Goal: Use online tool/utility: Utilize a website feature to perform a specific function

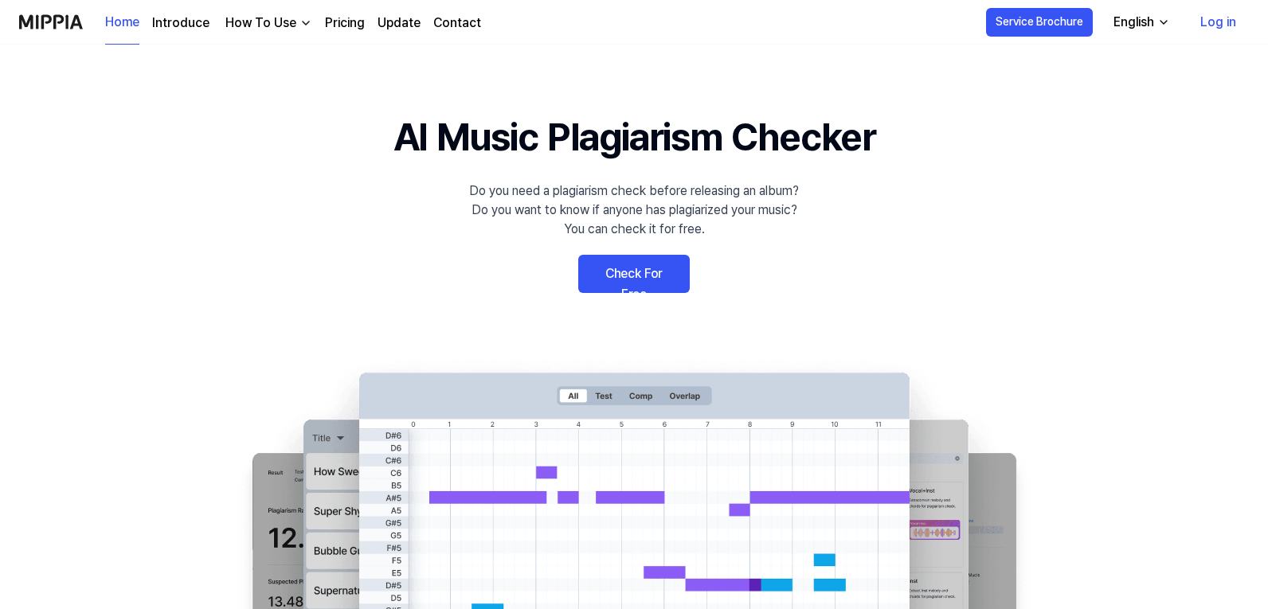
click at [639, 273] on link "Check For Free" at bounding box center [634, 274] width 112 height 38
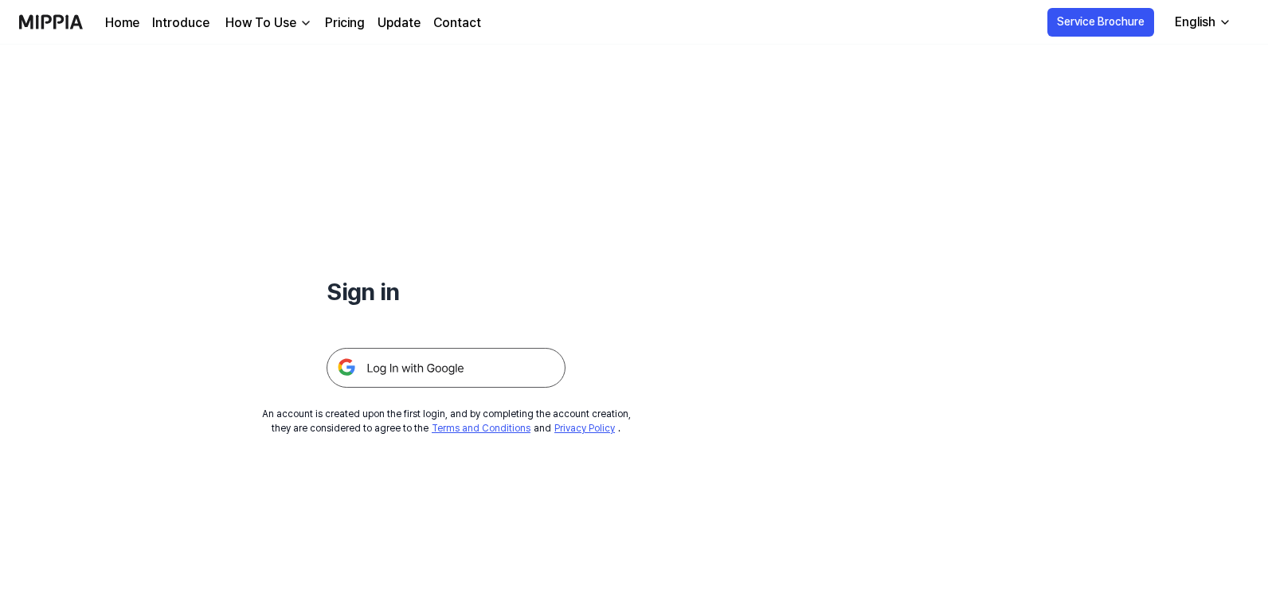
click at [333, 25] on link "Pricing" at bounding box center [345, 23] width 40 height 19
click at [367, 372] on img at bounding box center [446, 368] width 239 height 40
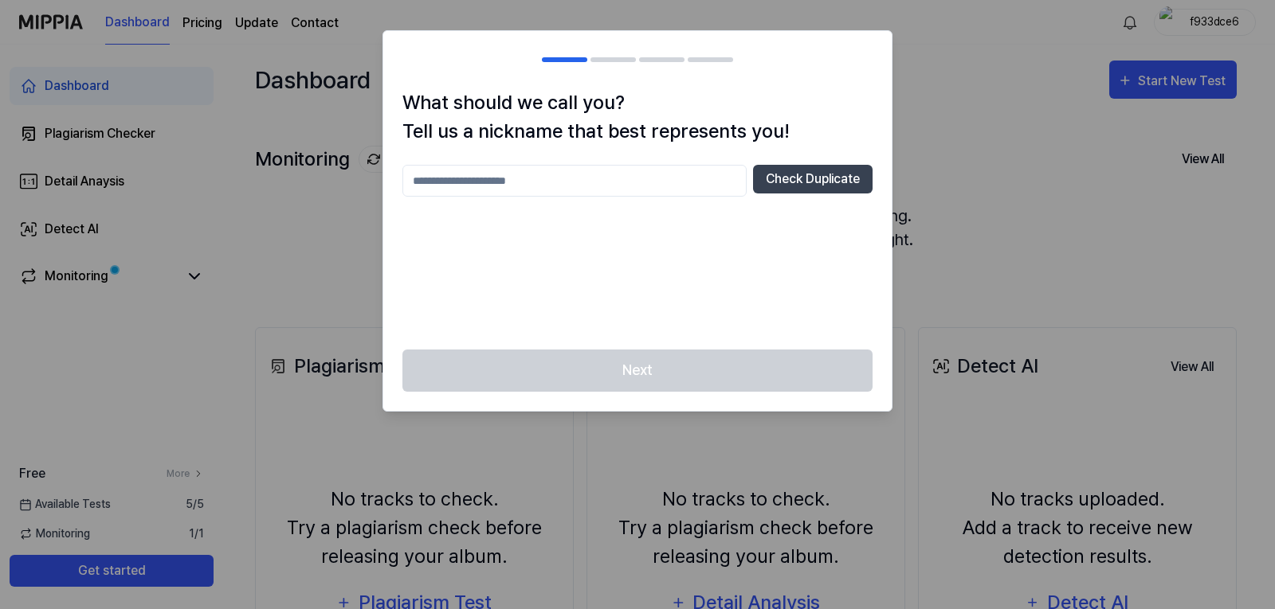
click at [574, 182] on input "text" at bounding box center [574, 181] width 344 height 32
type input "********"
click at [816, 169] on button "Check Duplicate" at bounding box center [813, 179] width 120 height 29
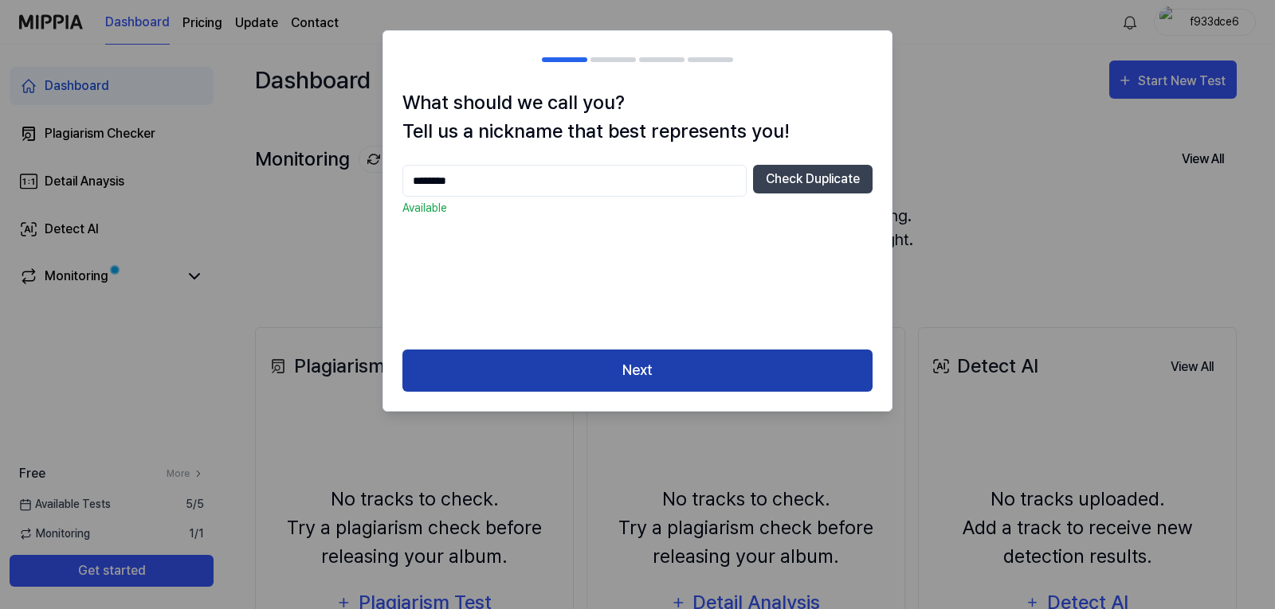
click at [617, 375] on button "Next" at bounding box center [637, 371] width 470 height 42
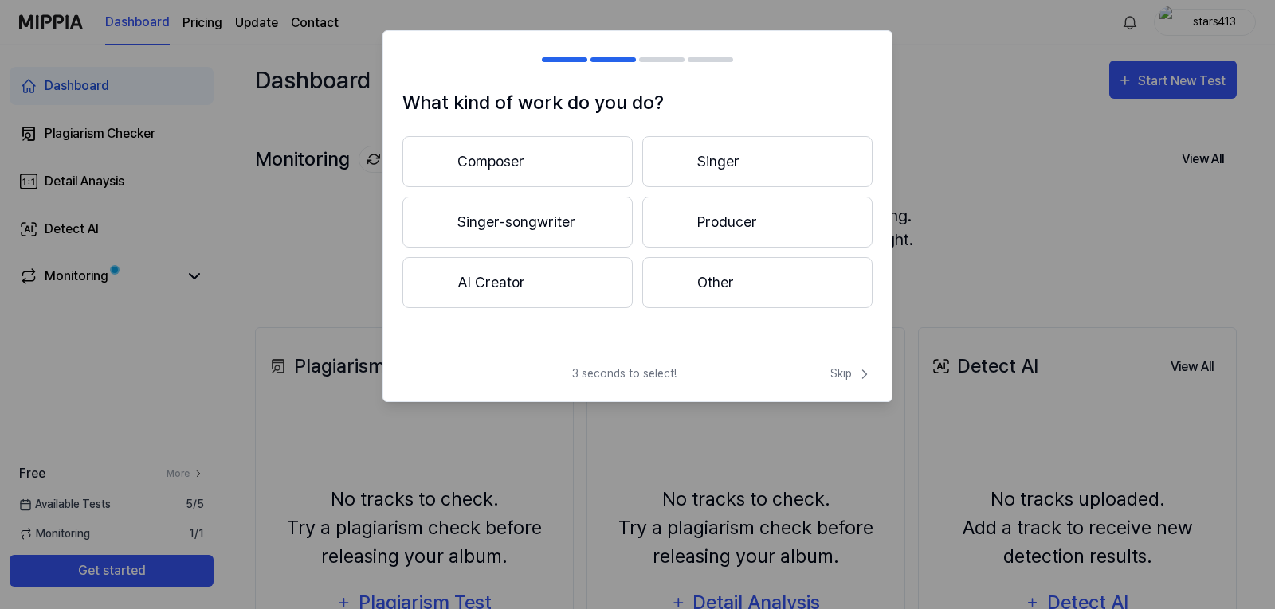
click at [713, 283] on button "Other" at bounding box center [757, 282] width 230 height 51
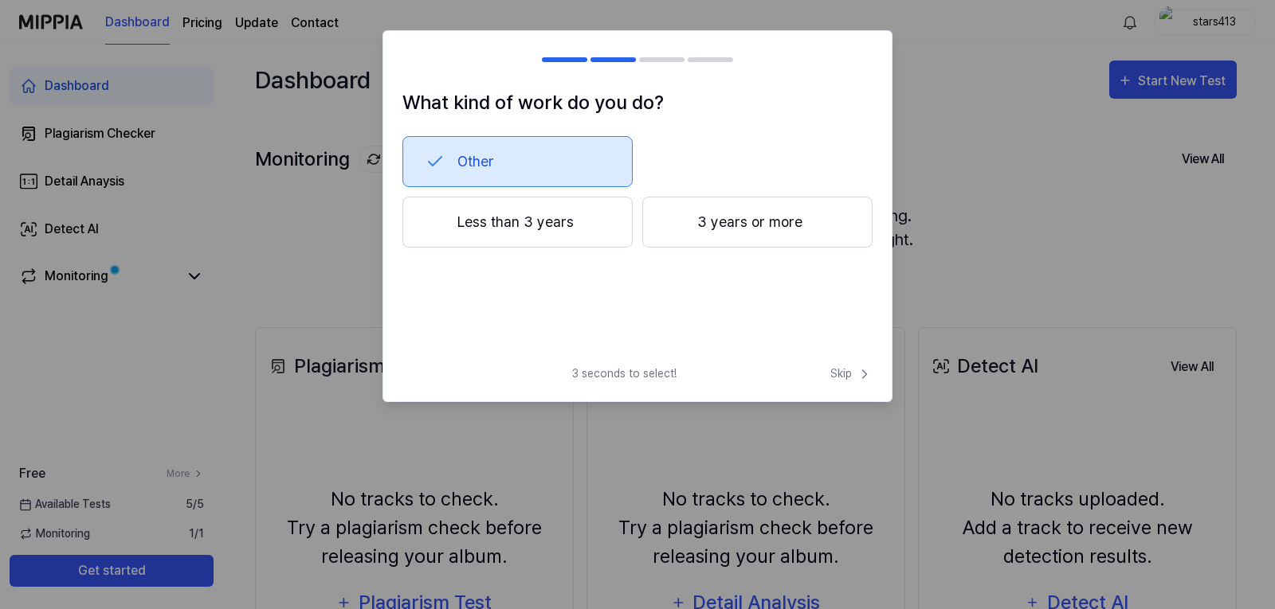
click at [691, 234] on button "3 years or more" at bounding box center [757, 222] width 230 height 51
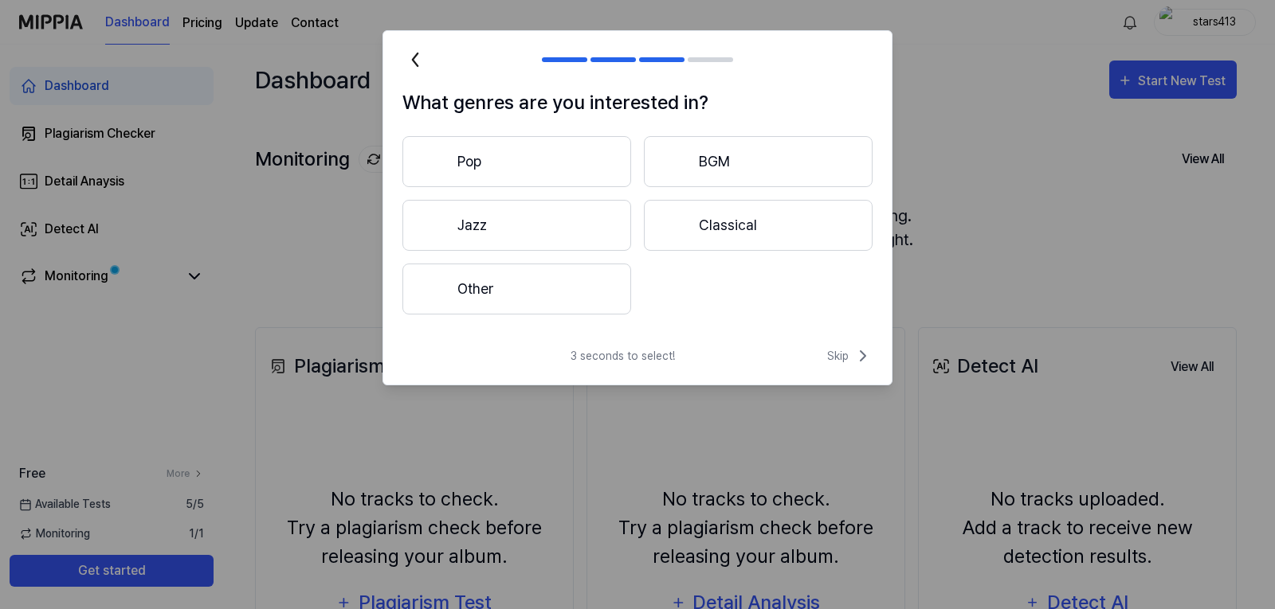
click at [505, 303] on button "Other" at bounding box center [516, 289] width 229 height 51
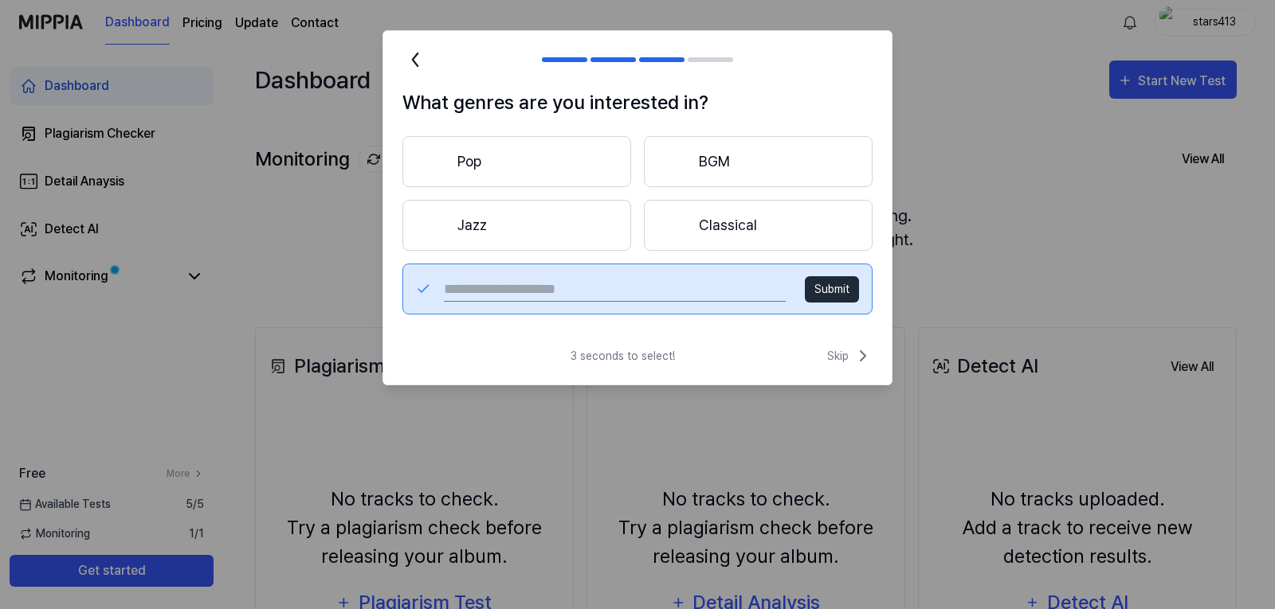
click at [508, 165] on button "Pop" at bounding box center [516, 161] width 229 height 51
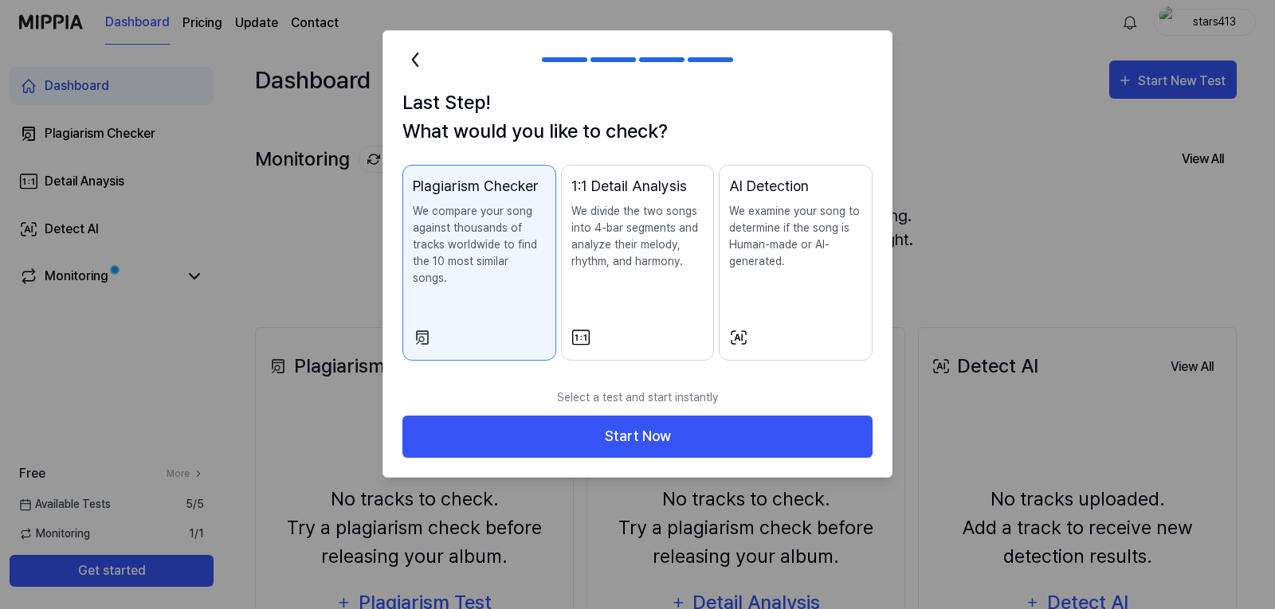
click at [493, 235] on p "We compare your song against thousands of tracks worldwide to find the 10 most …" at bounding box center [479, 245] width 133 height 84
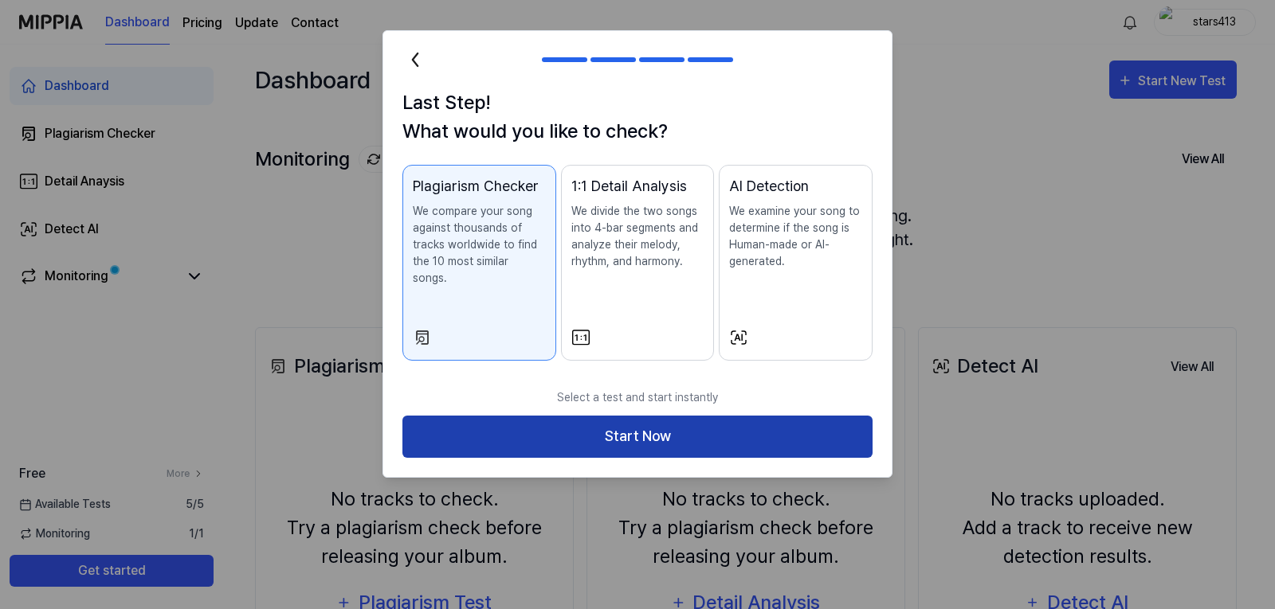
click at [603, 417] on button "Start Now" at bounding box center [637, 437] width 470 height 42
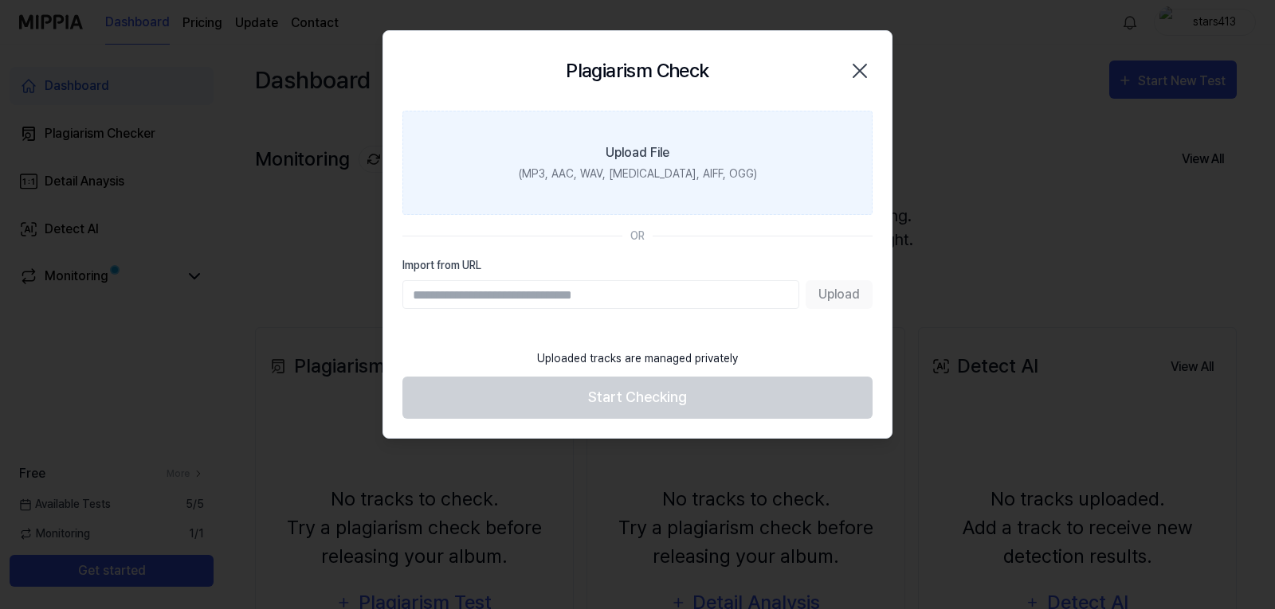
click at [644, 146] on div "Upload File" at bounding box center [637, 152] width 64 height 19
click at [0, 0] on input "Upload File (MP3, AAC, WAV, FLAC, AIFF, OGG)" at bounding box center [0, 0] width 0 height 0
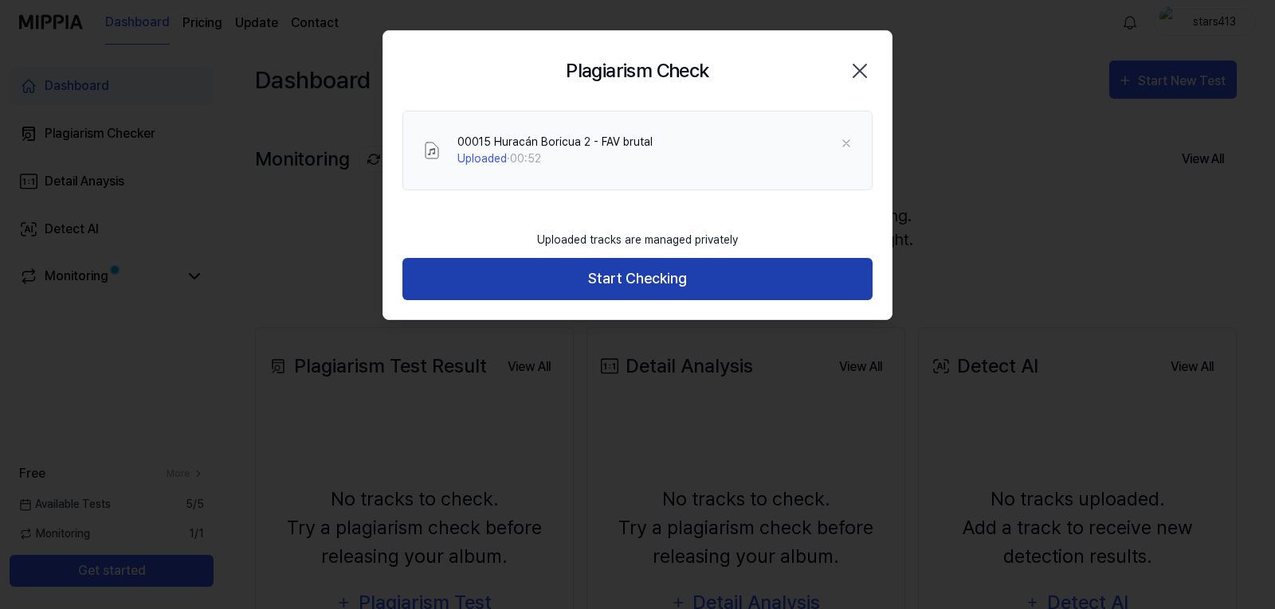
click at [728, 271] on button "Start Checking" at bounding box center [637, 279] width 470 height 42
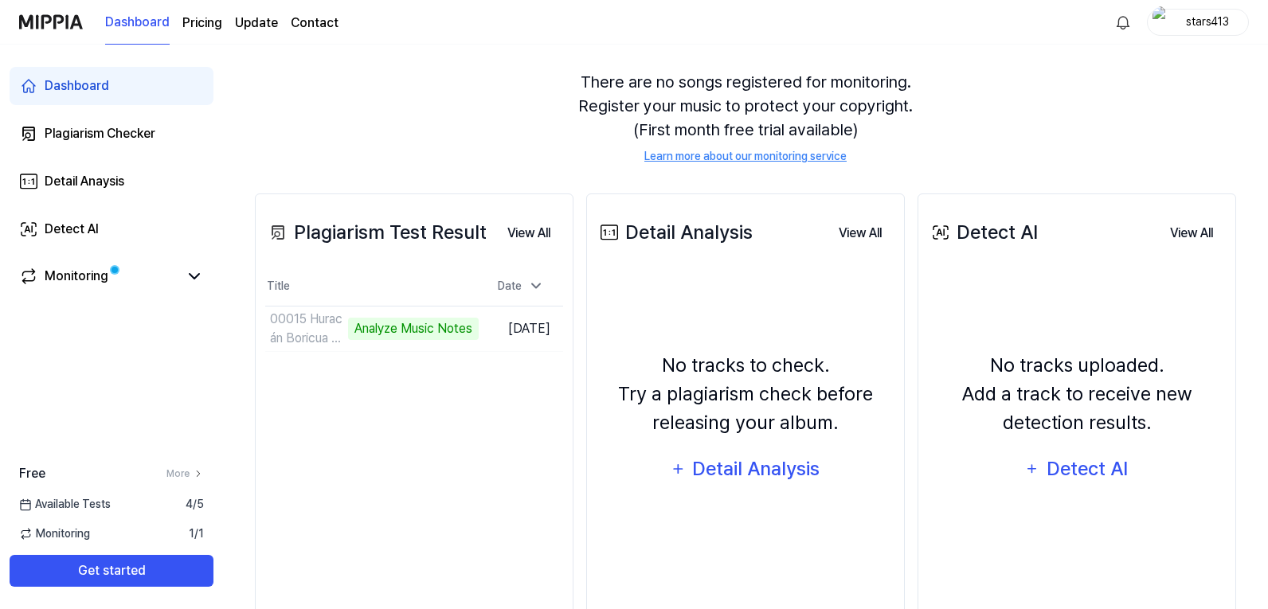
scroll to position [159, 0]
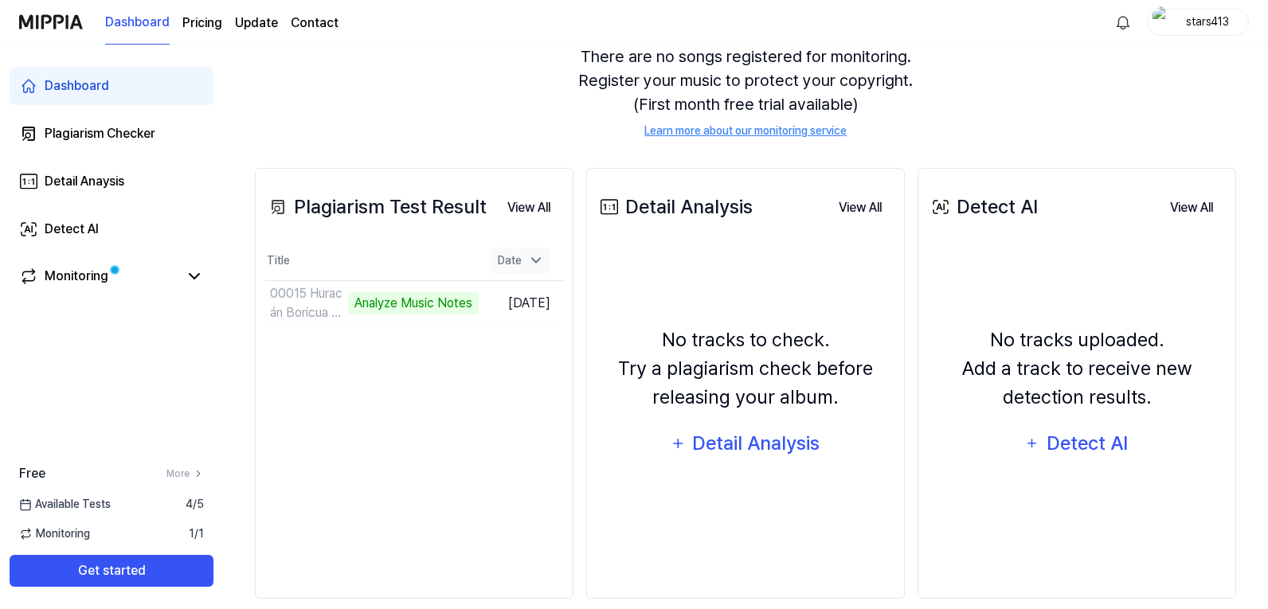
click at [533, 261] on icon at bounding box center [536, 261] width 16 height 16
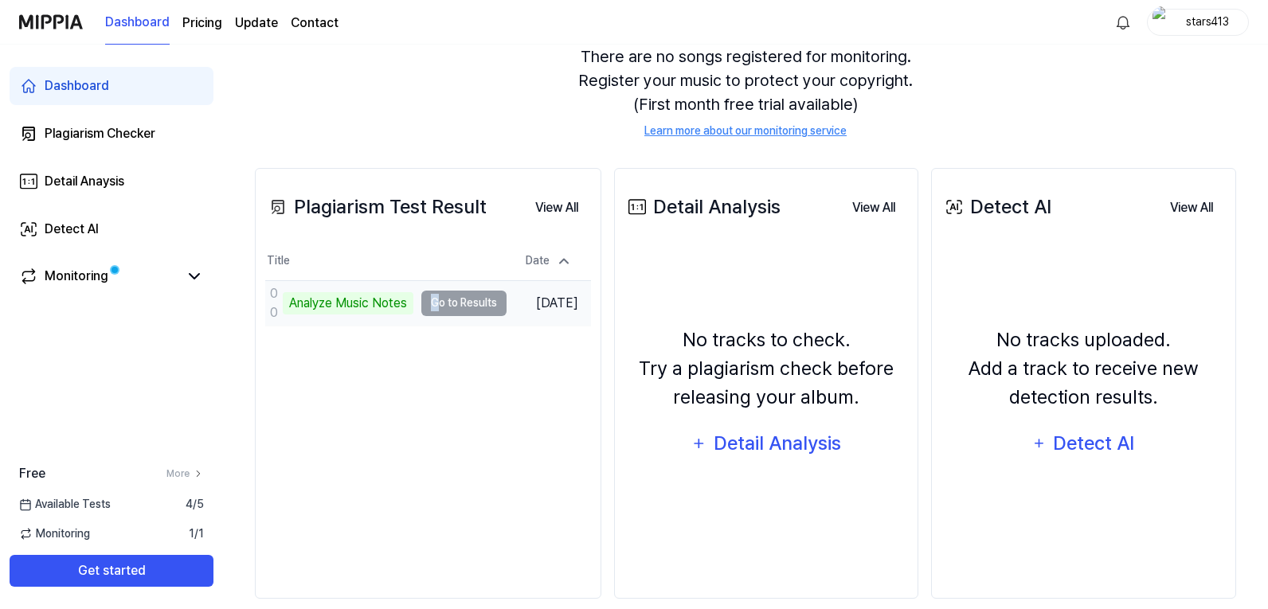
click at [437, 305] on td "00015 Huracán Boricua 2 - FAV brutal Analyze Music Notes Go to Results" at bounding box center [385, 303] width 241 height 45
click at [385, 304] on div "Analyze Music Notes" at bounding box center [348, 303] width 131 height 22
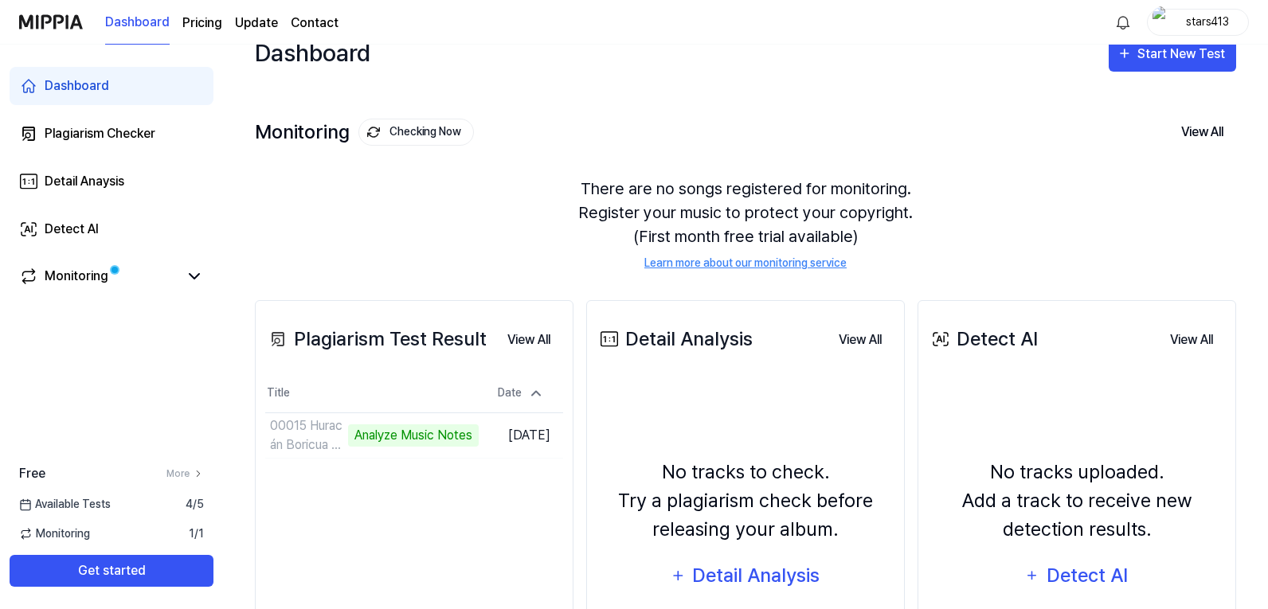
scroll to position [22, 0]
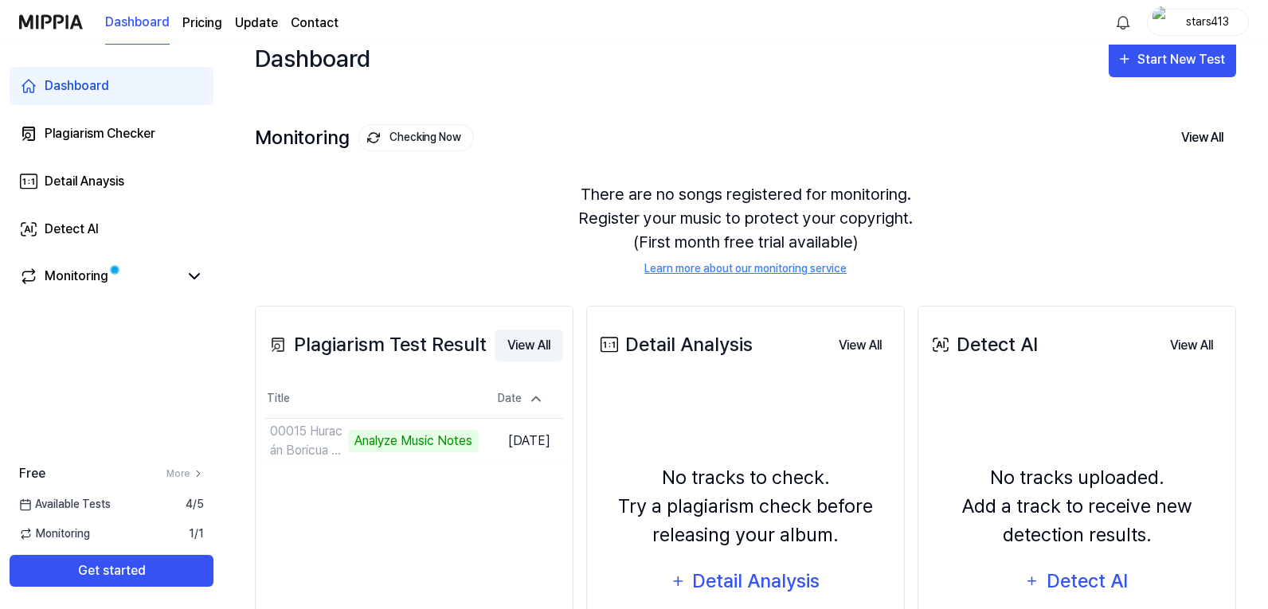
click at [524, 343] on button "View All" at bounding box center [529, 346] width 69 height 32
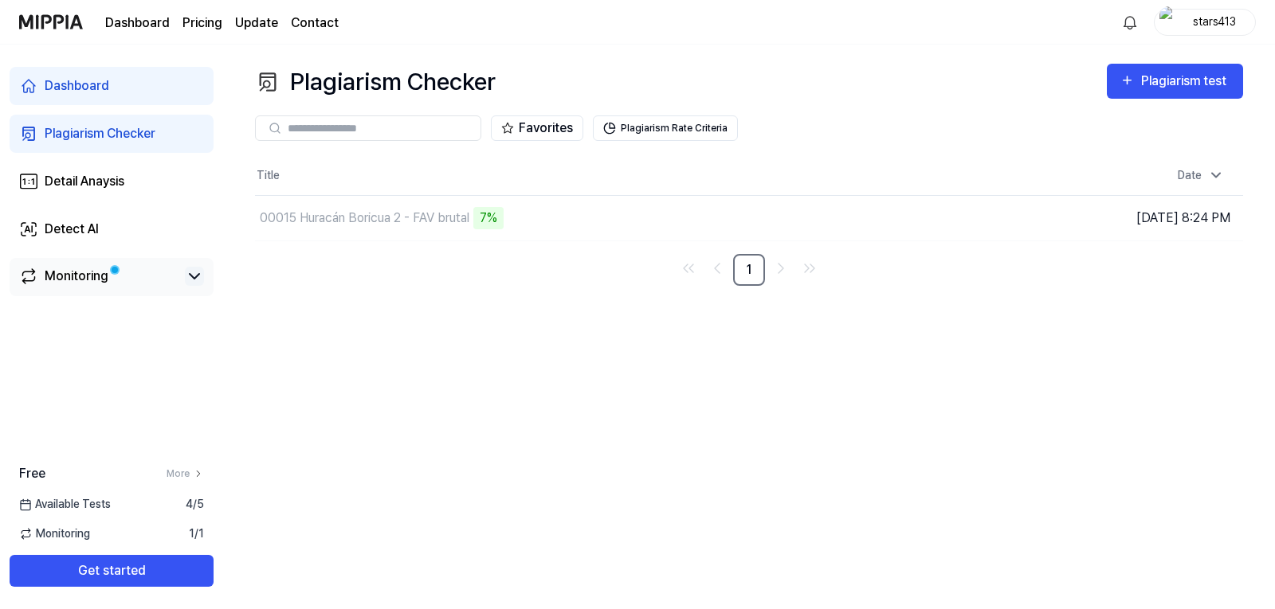
click at [196, 278] on icon at bounding box center [195, 276] width 10 height 5
click at [196, 278] on icon at bounding box center [194, 276] width 19 height 19
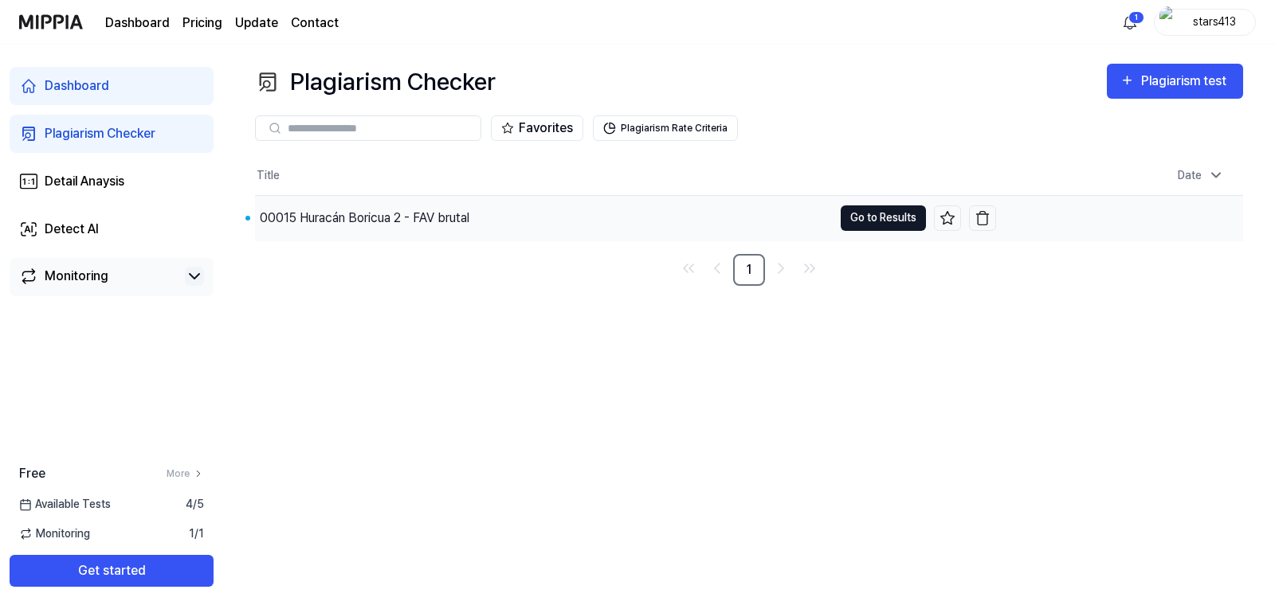
click at [857, 216] on button "Go to Results" at bounding box center [883, 218] width 85 height 25
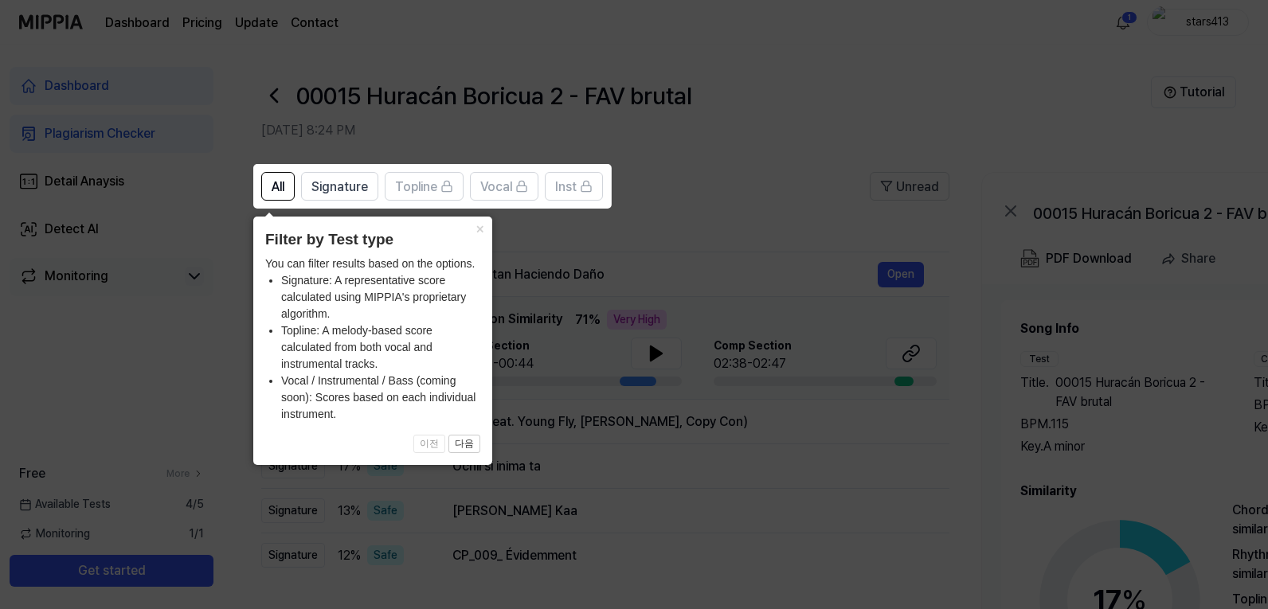
click at [691, 215] on icon at bounding box center [637, 304] width 1275 height 609
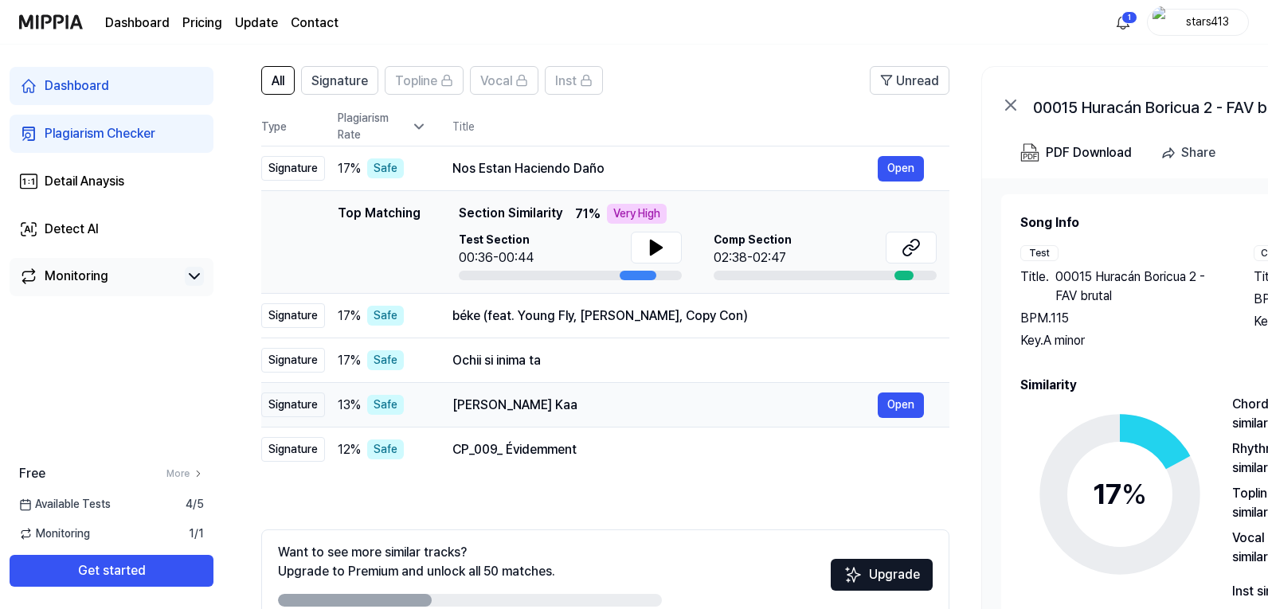
scroll to position [80, 0]
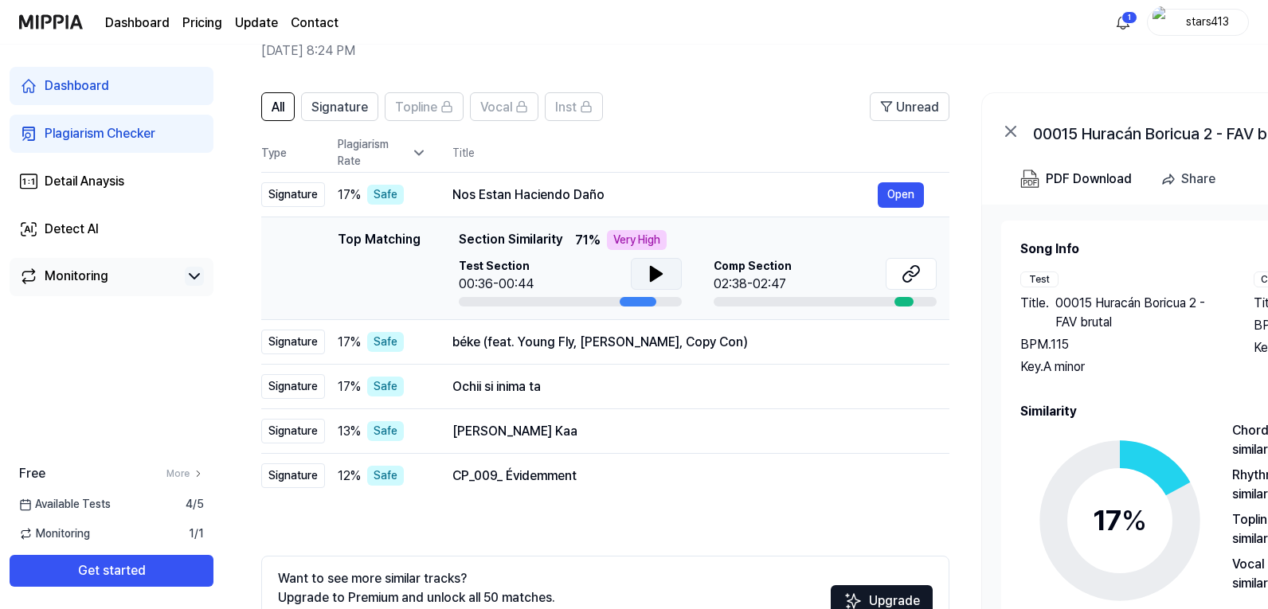
click at [652, 272] on icon at bounding box center [656, 274] width 11 height 14
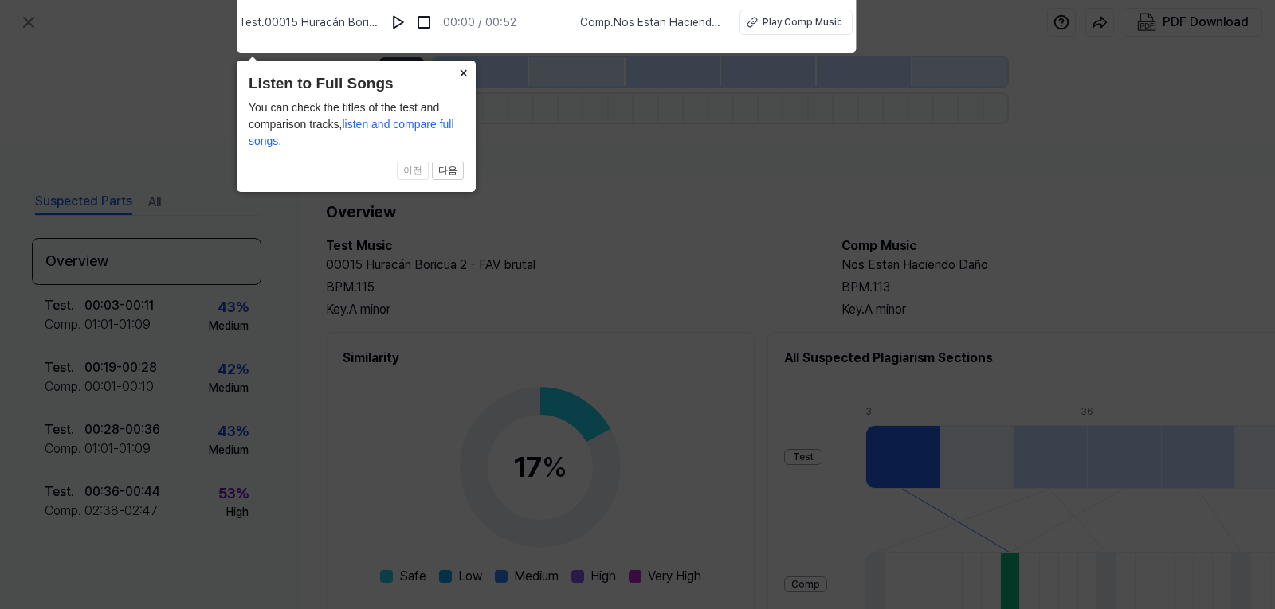
click at [464, 78] on button "×" at bounding box center [462, 72] width 25 height 22
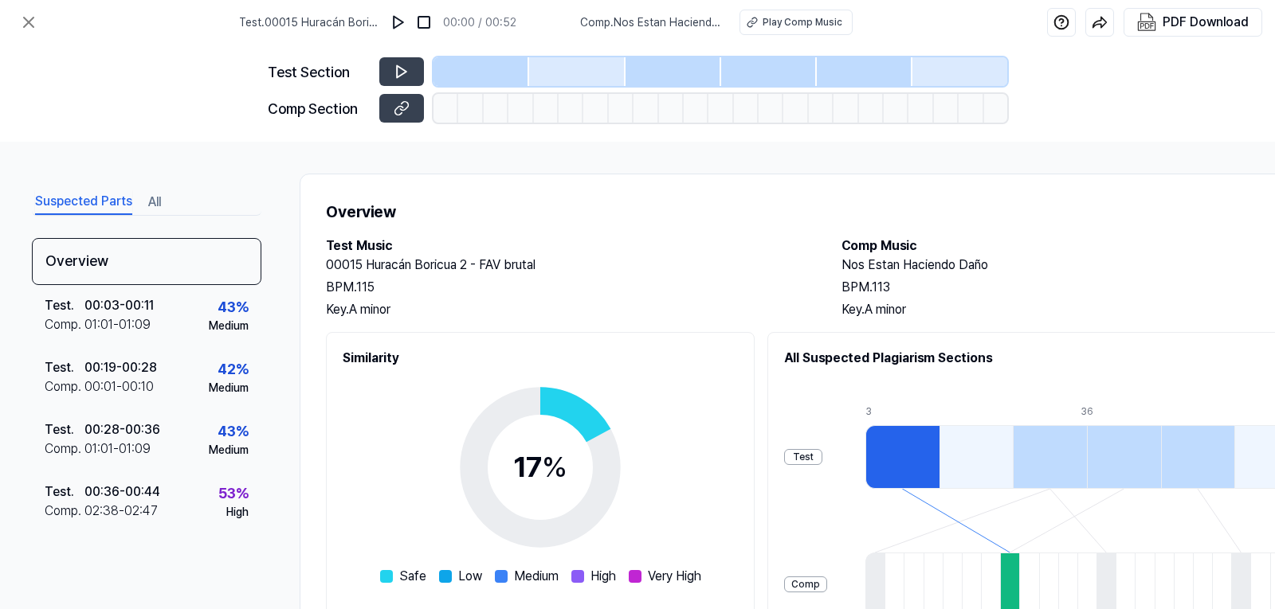
click at [822, 453] on div "Test" at bounding box center [803, 457] width 38 height 16
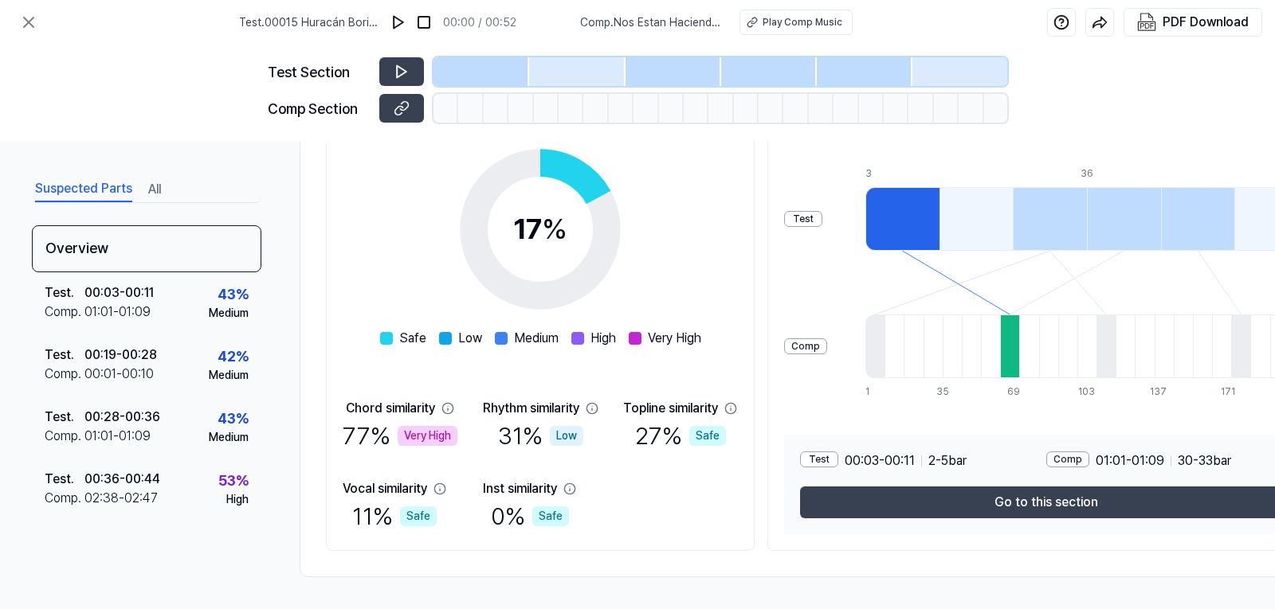
scroll to position [245, 0]
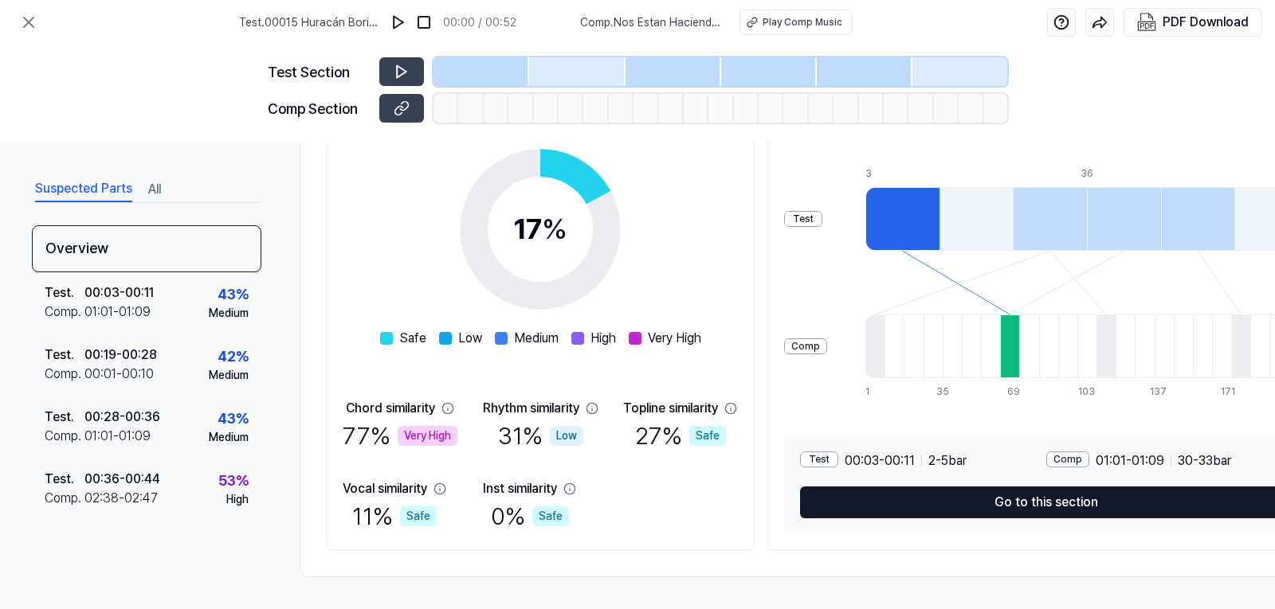
click at [882, 499] on button "Go to this section" at bounding box center [1046, 503] width 492 height 32
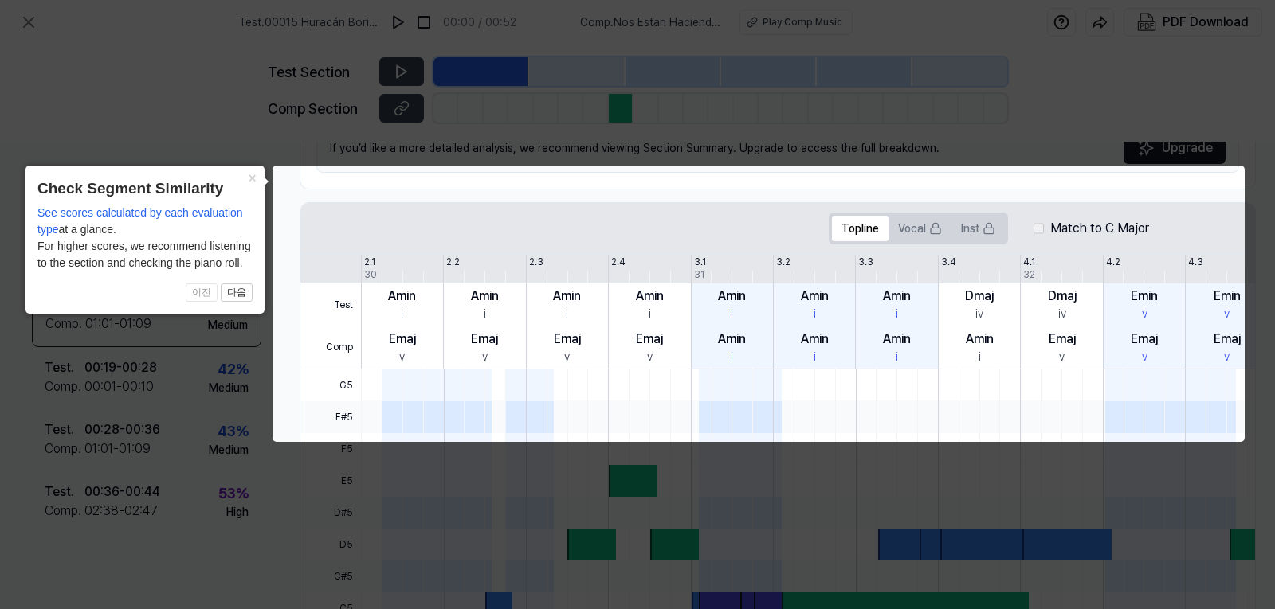
scroll to position [0, 19]
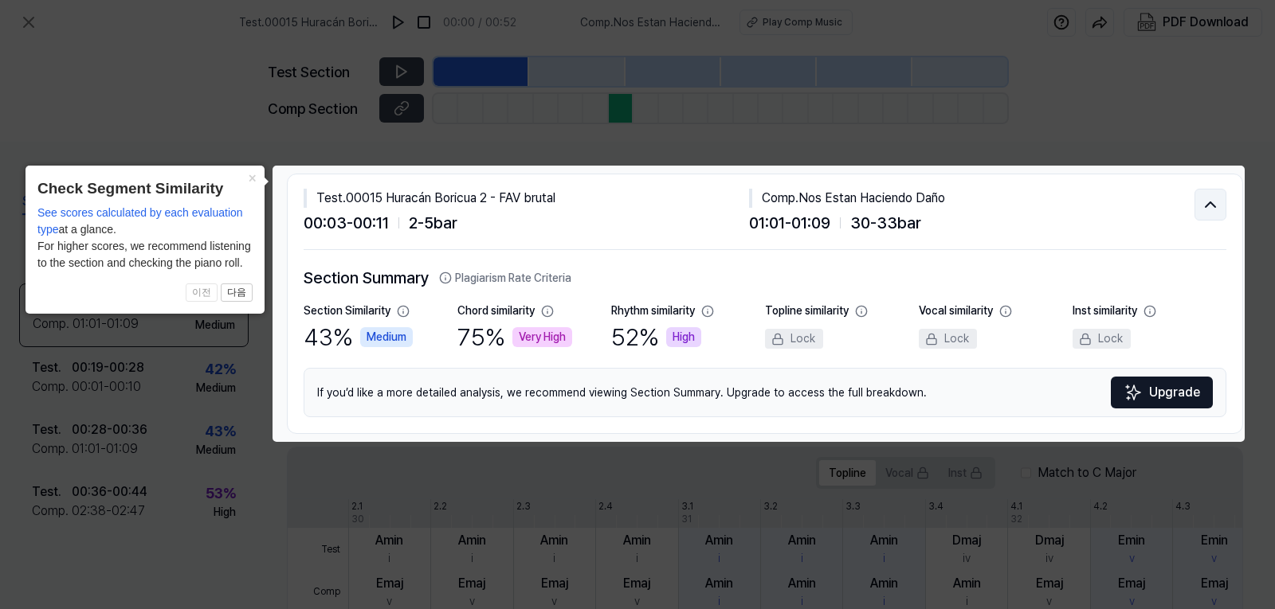
click at [1205, 204] on icon at bounding box center [1210, 204] width 10 height 5
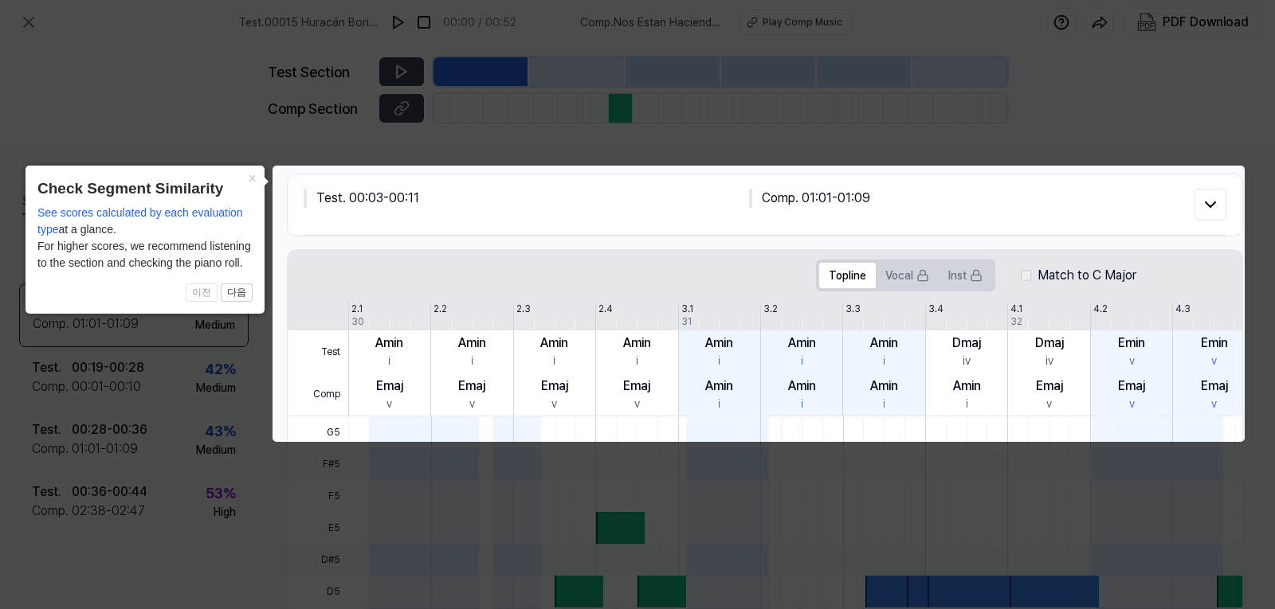
click at [1163, 143] on icon at bounding box center [637, 304] width 1275 height 609
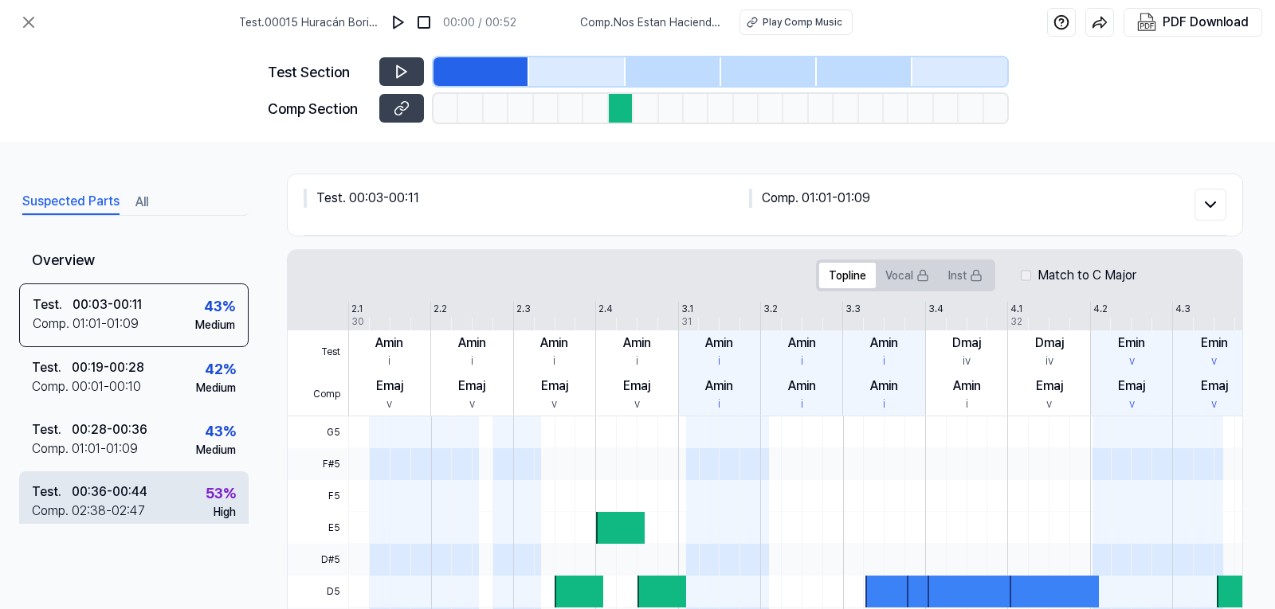
click at [131, 500] on div "00:36 - 00:44" at bounding box center [110, 492] width 76 height 19
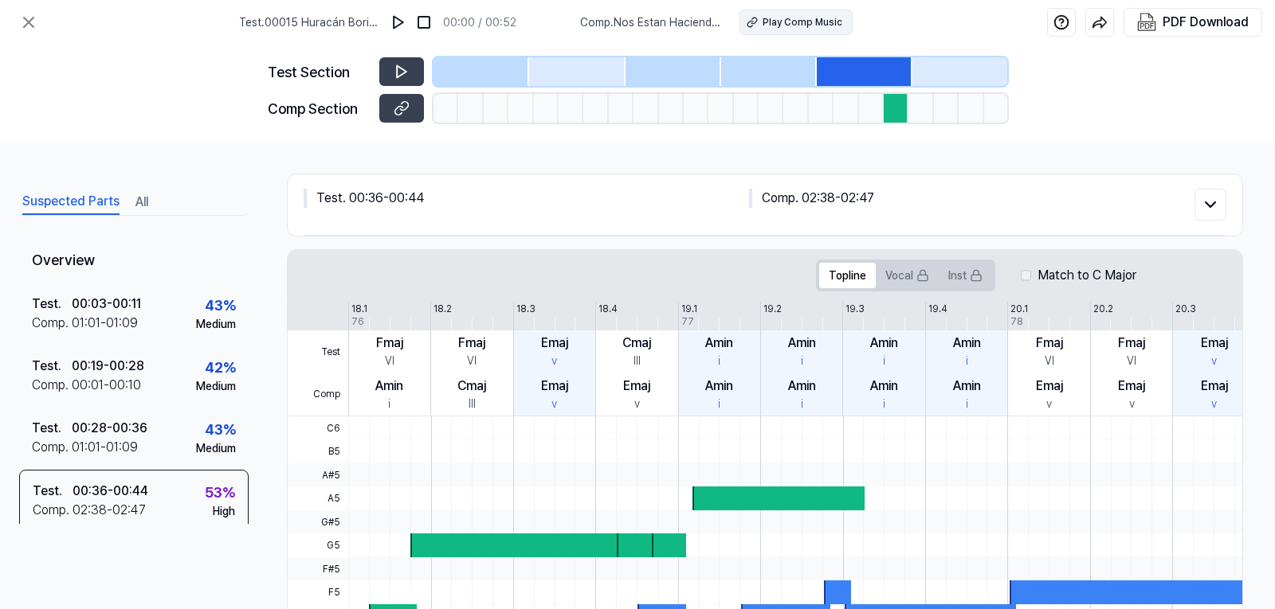
click at [794, 24] on div "Play Comp Music" at bounding box center [802, 22] width 80 height 14
click at [599, 25] on span "Comp . Nos Estan Haciendo Daño" at bounding box center [650, 22] width 140 height 17
drag, startPoint x: 618, startPoint y: 22, endPoint x: 723, endPoint y: 7, distance: 105.3
click at [723, 7] on div "Test . 00015 Huracán Boricua 2 - FAV brutal 00:00 / 00:52 Comp . Nos Estan Haci…" at bounding box center [545, 22] width 613 height 45
click at [28, 21] on icon at bounding box center [29, 23] width 10 height 10
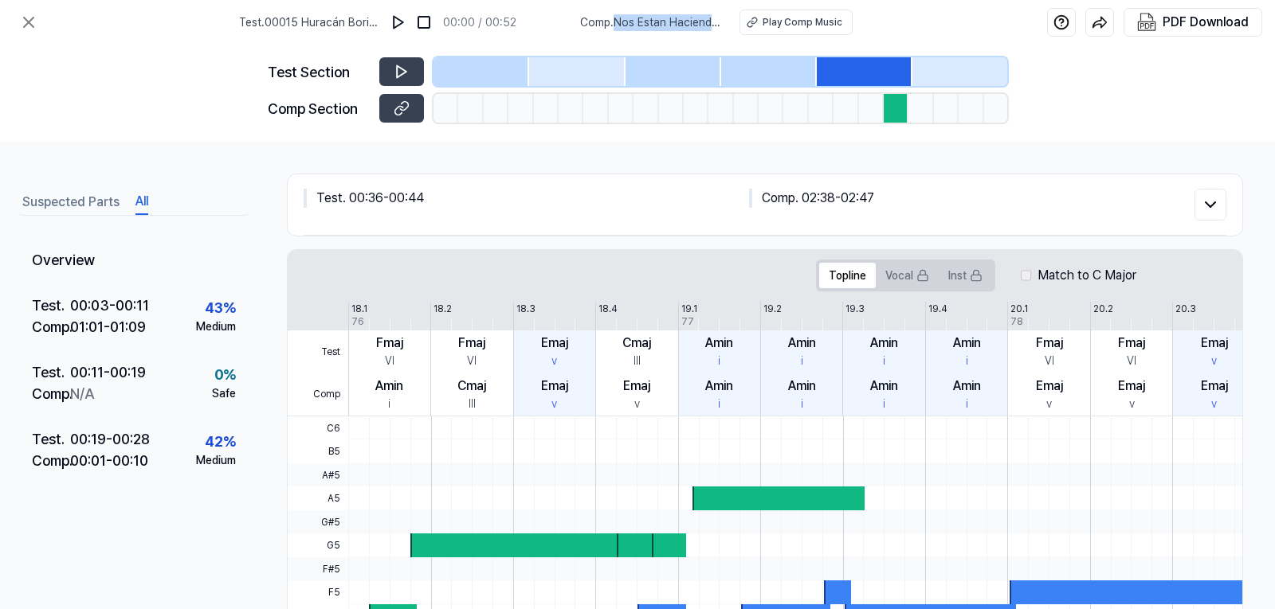
click at [135, 202] on button "All" at bounding box center [141, 202] width 13 height 25
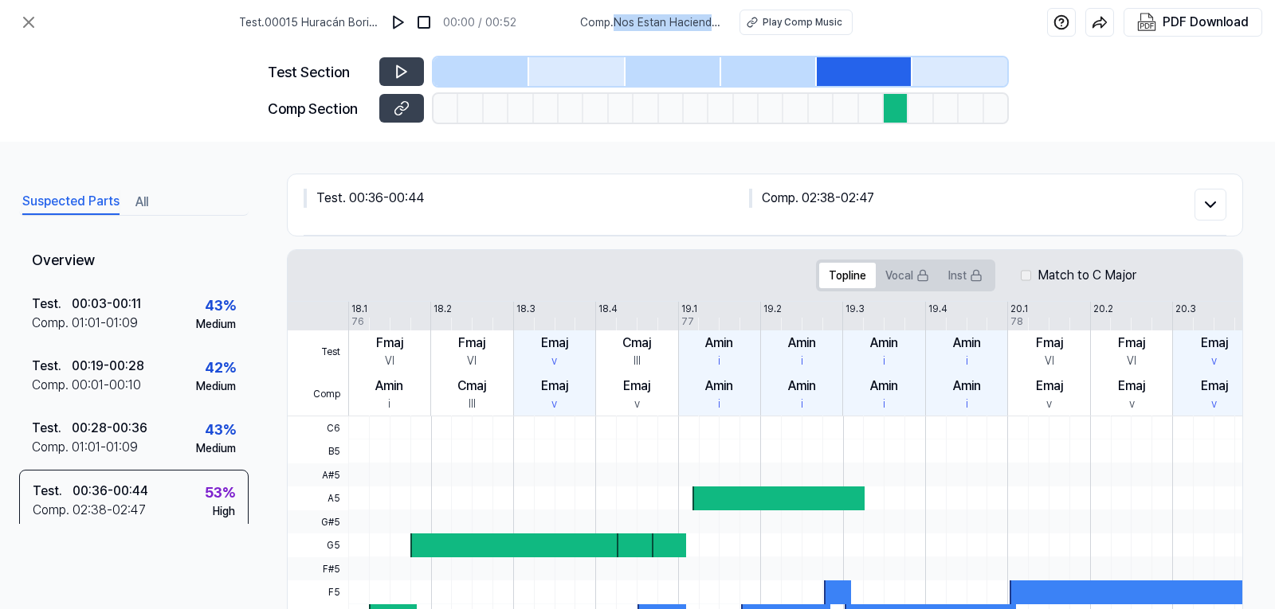
click at [74, 205] on button "Suspected Parts" at bounding box center [70, 202] width 97 height 25
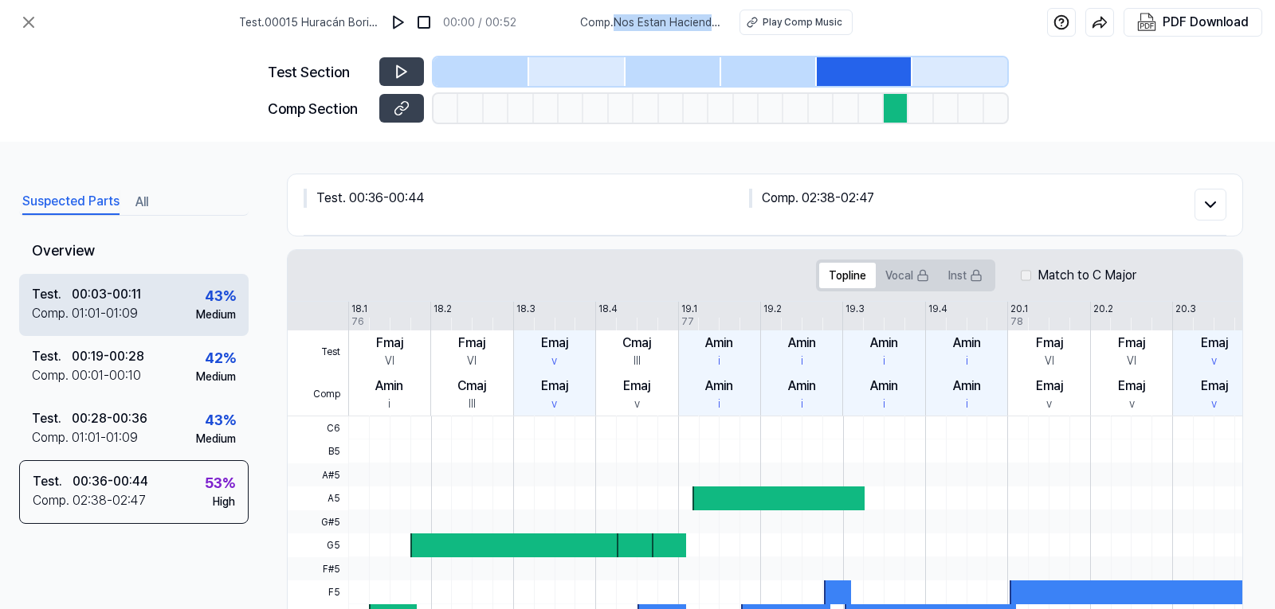
scroll to position [16, 0]
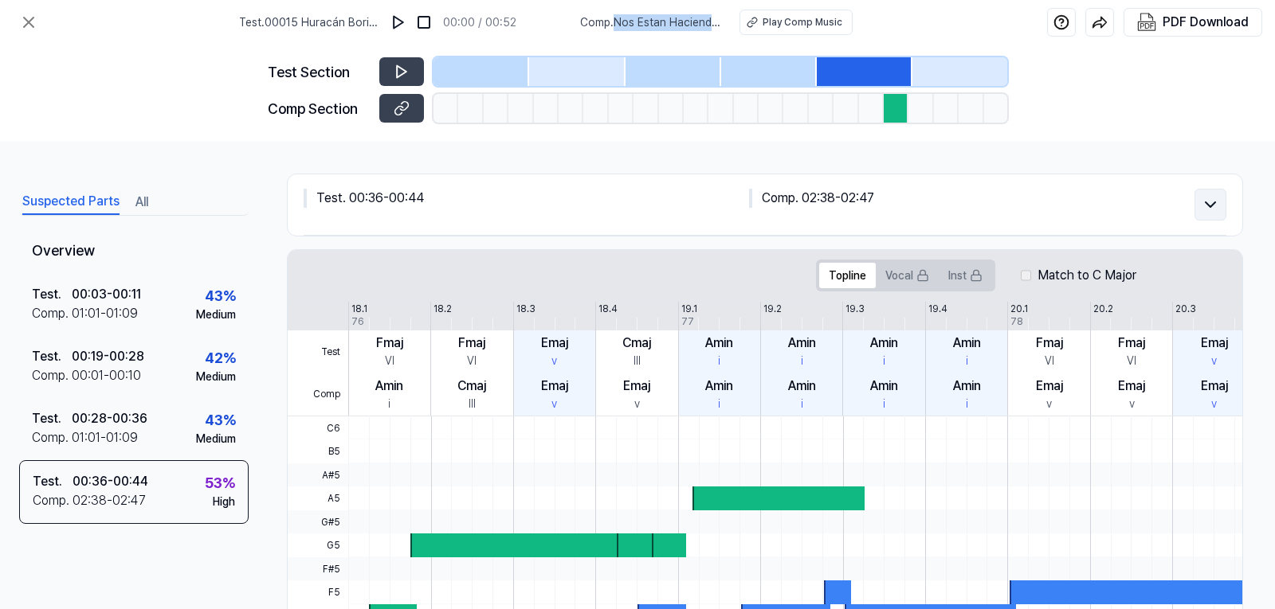
click at [1205, 202] on icon at bounding box center [1210, 204] width 19 height 19
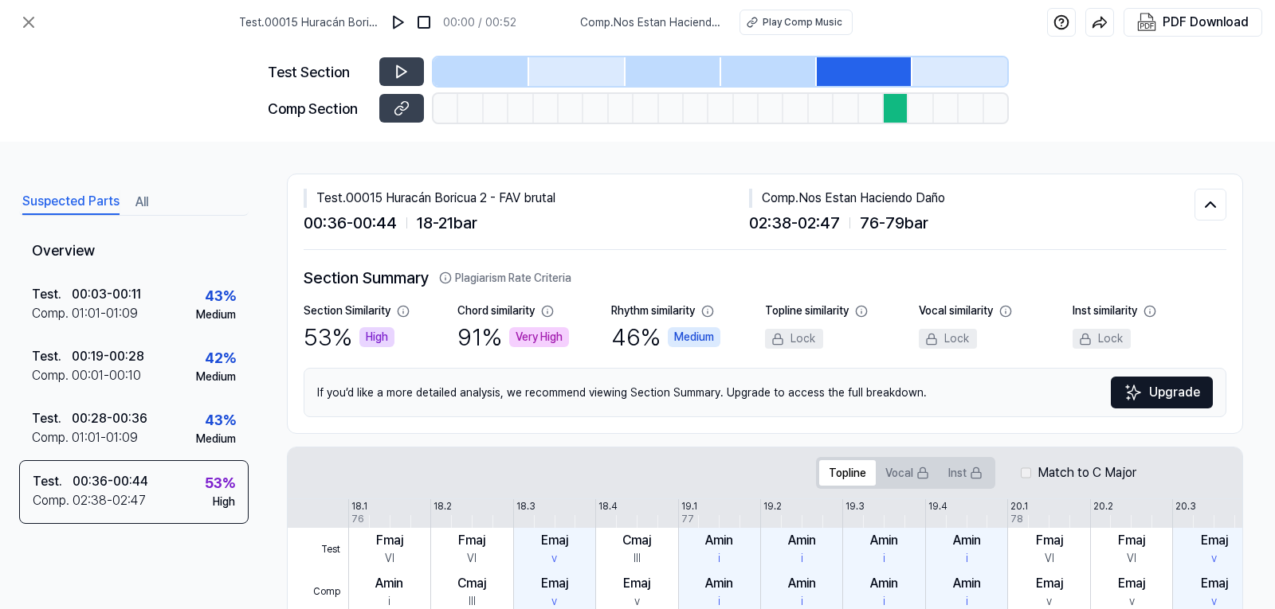
click at [889, 106] on div at bounding box center [896, 108] width 25 height 29
click at [844, 68] on div at bounding box center [865, 71] width 96 height 29
click at [809, 21] on div "Play Comp Music" at bounding box center [802, 22] width 80 height 14
click at [393, 111] on button at bounding box center [401, 108] width 45 height 29
